Goal: Task Accomplishment & Management: Manage account settings

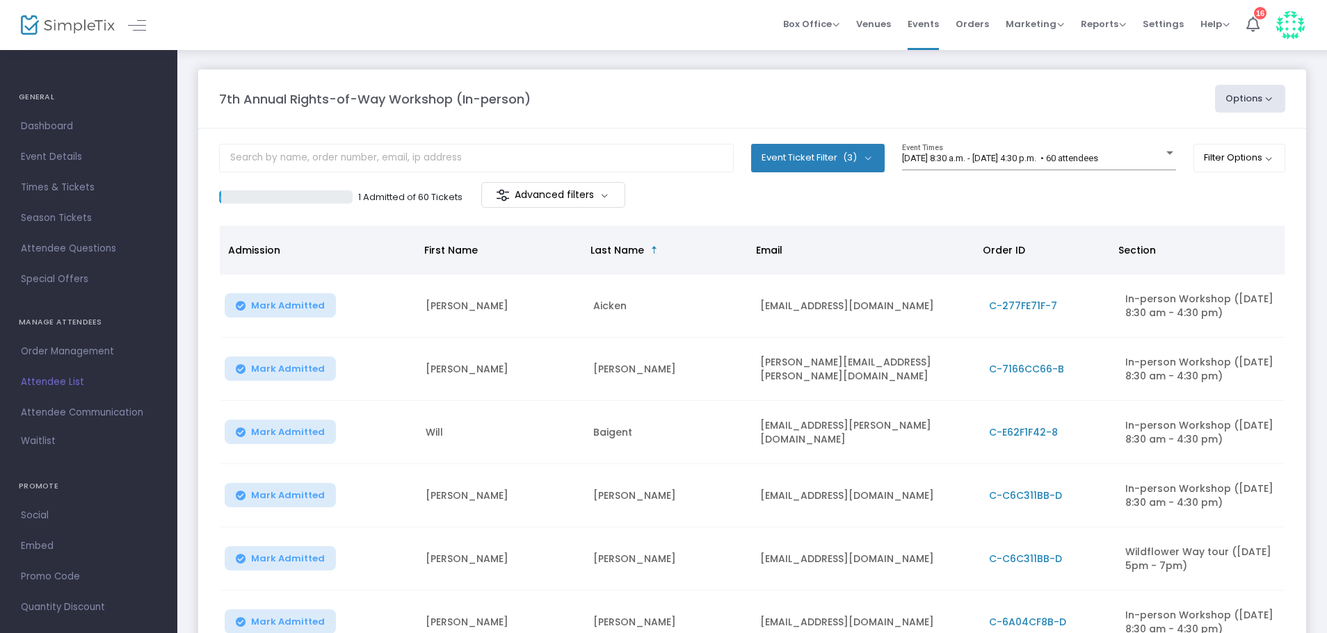
click at [867, 157] on button "Event Ticket Filter (3)" at bounding box center [817, 158] width 133 height 28
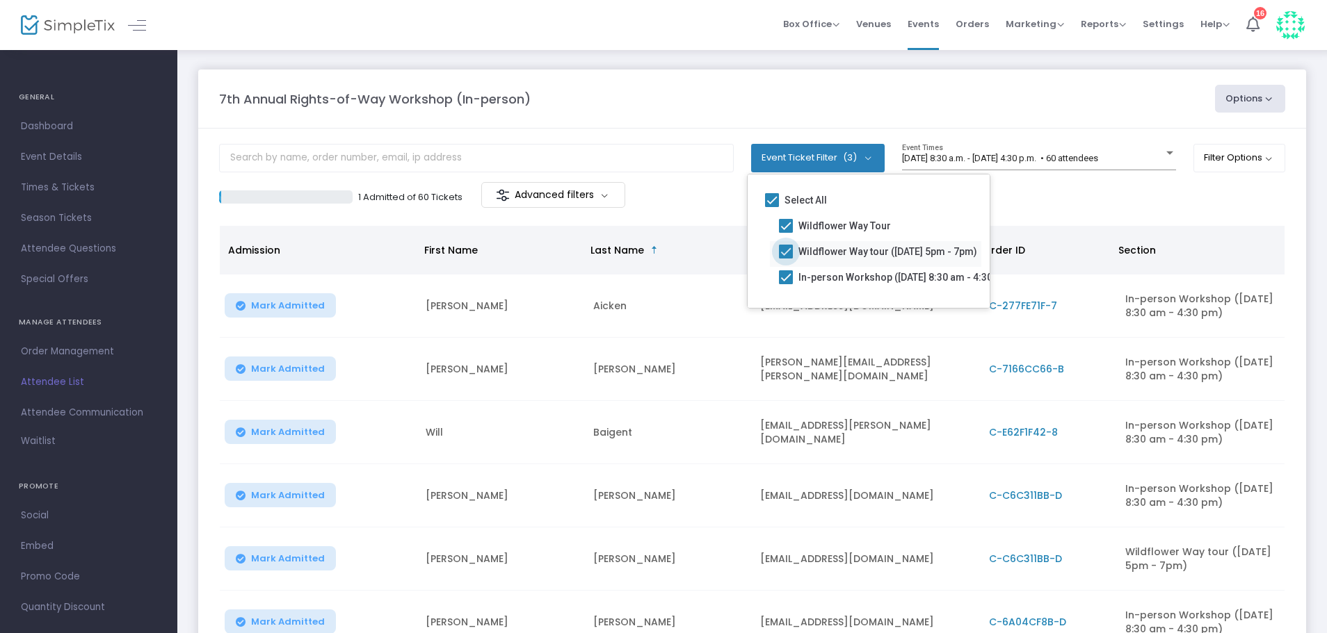
click at [853, 252] on span "Wildflower Way tour ([DATE] 5pm - 7pm)" at bounding box center [887, 251] width 179 height 17
click at [786, 259] on input "Wildflower Way tour ([DATE] 5pm - 7pm)" at bounding box center [785, 259] width 1 height 1
checkbox input "false"
click at [902, 95] on div "7th Annual Rights-of-Way Workshop (In-person)" at bounding box center [710, 99] width 996 height 19
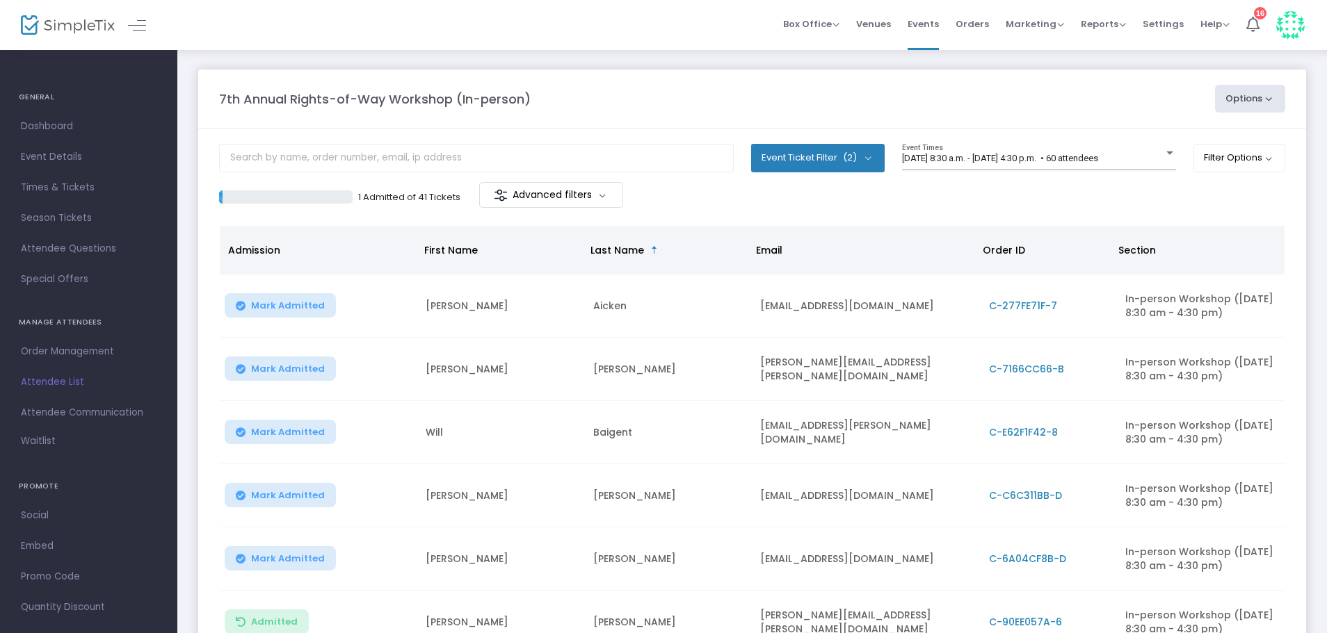
click at [874, 150] on button "Event Ticket Filter (2)" at bounding box center [817, 158] width 133 height 28
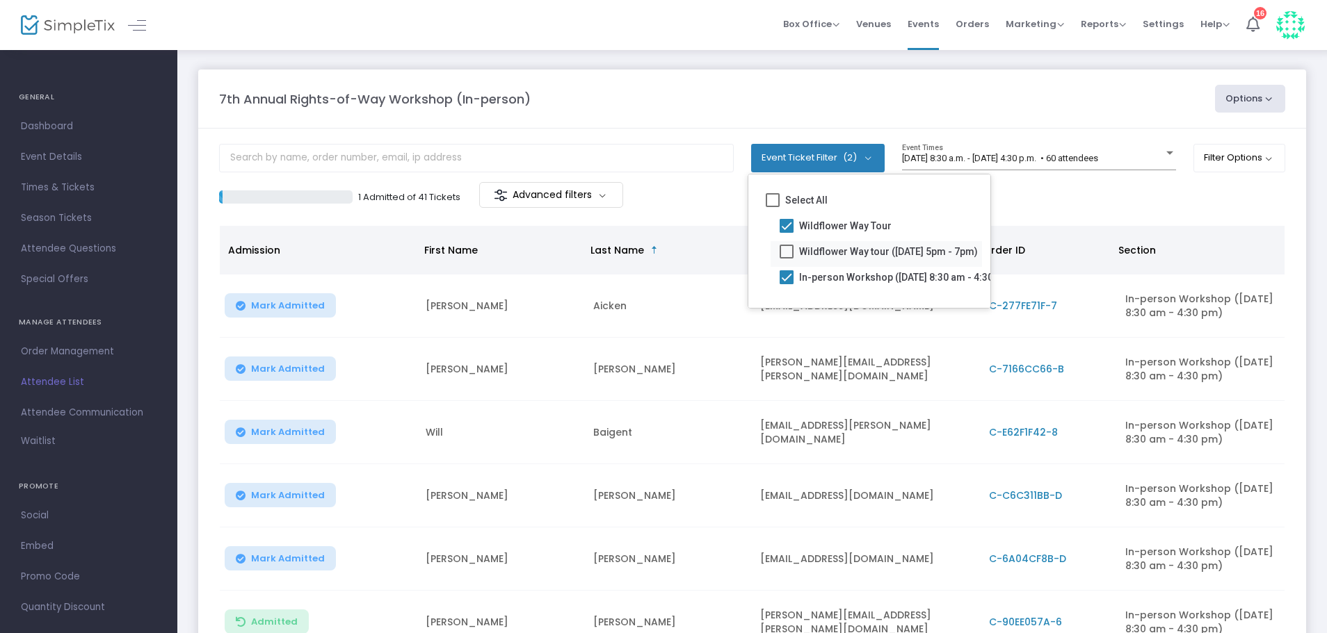
click at [824, 247] on span "Wildflower Way tour ([DATE] 5pm - 7pm)" at bounding box center [888, 251] width 179 height 17
click at [786, 259] on input "Wildflower Way tour ([DATE] 5pm - 7pm)" at bounding box center [786, 259] width 1 height 1
checkbox input "true"
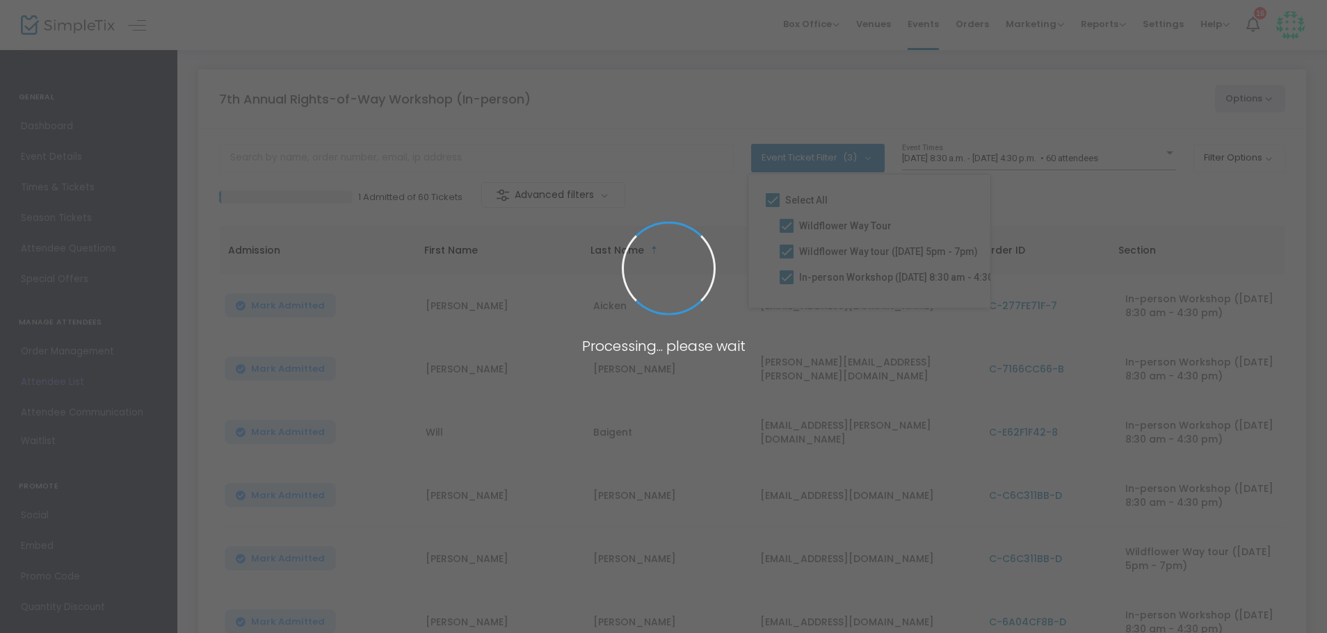
click at [821, 272] on span at bounding box center [663, 316] width 1327 height 633
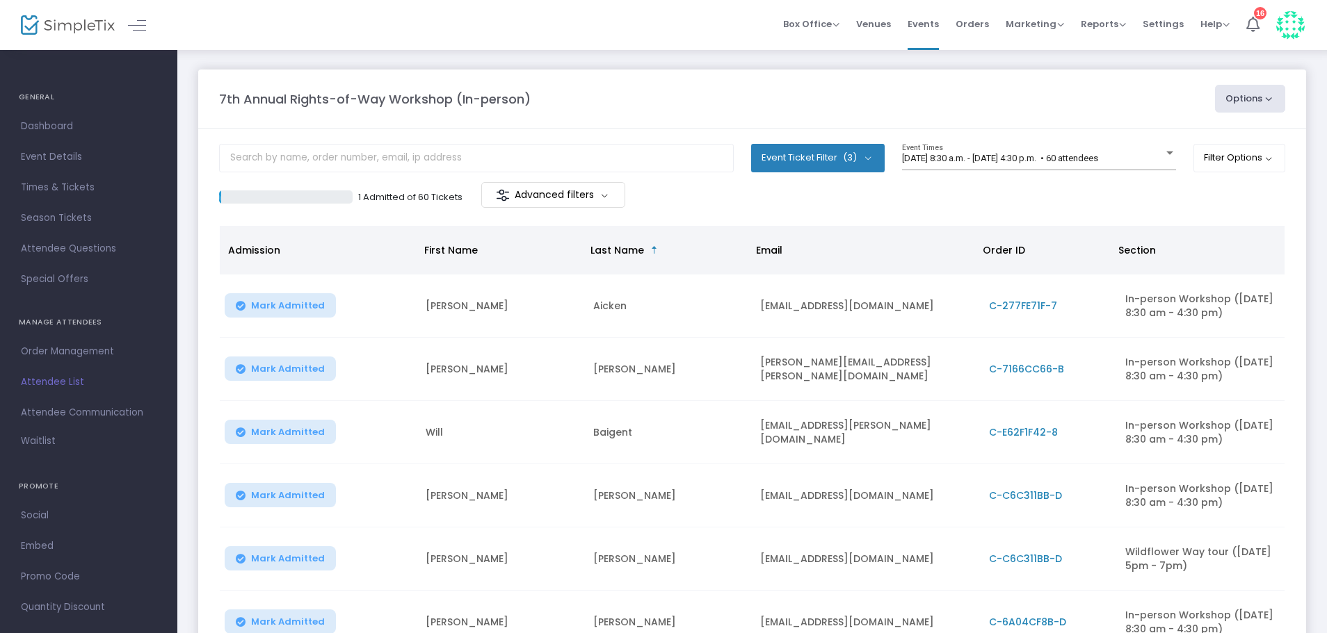
click at [810, 166] on button "Event Ticket Filter (3)" at bounding box center [817, 158] width 133 height 28
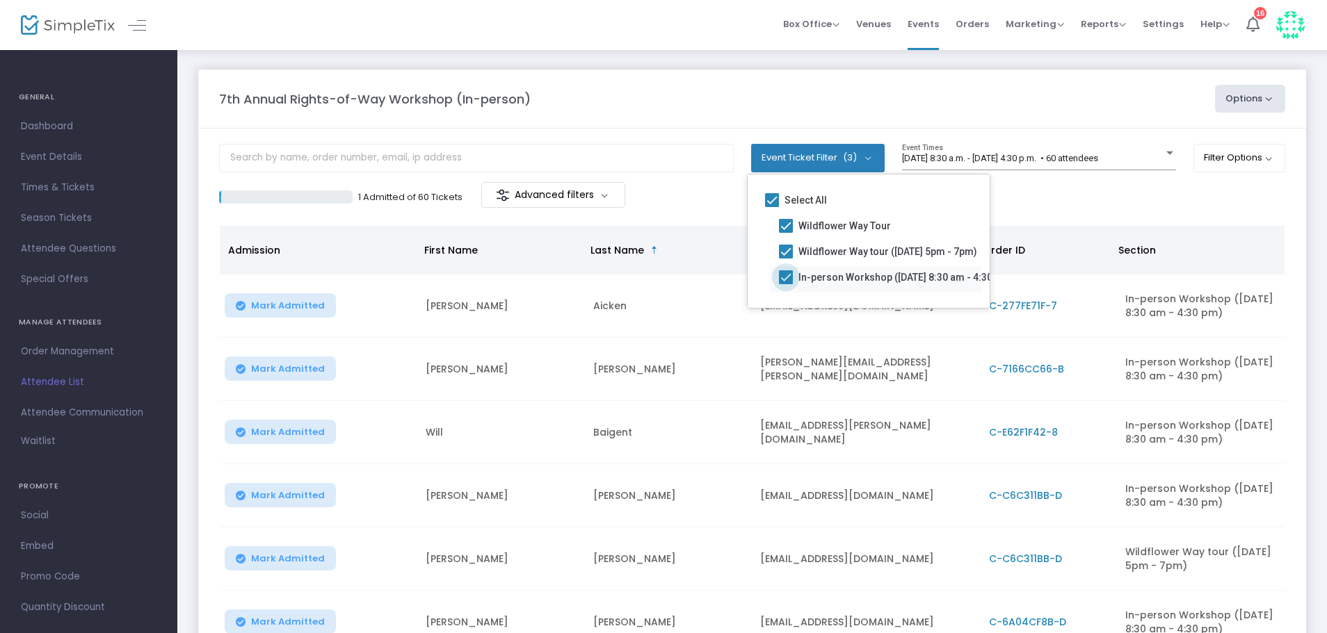
click at [800, 275] on span "In-person Workshop ([DATE] 8:30 am - 4:30 pm)" at bounding box center [905, 277] width 214 height 17
click at [786, 284] on input "In-person Workshop ([DATE] 8:30 am - 4:30 pm)" at bounding box center [785, 284] width 1 height 1
checkbox input "false"
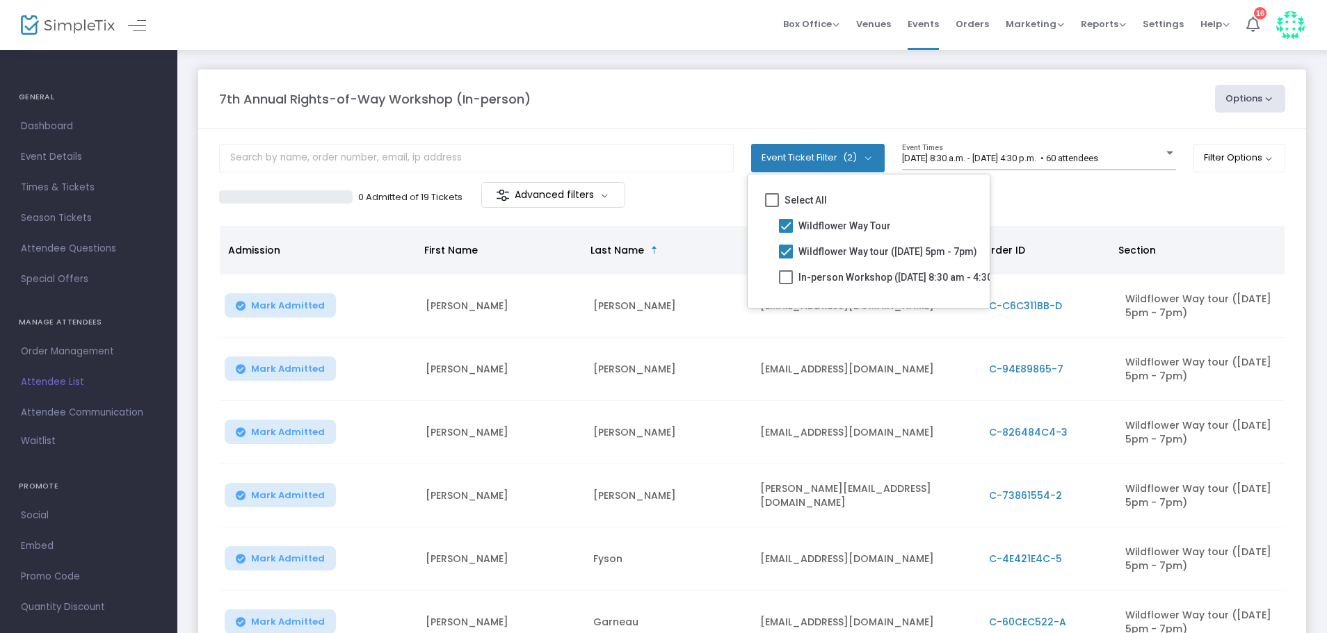
click at [659, 123] on m-panel-header "7th Annual Rights-of-Way Workshop (In-person) Options Export List Print Name Ta…" at bounding box center [752, 99] width 1108 height 59
